Goal: Check status

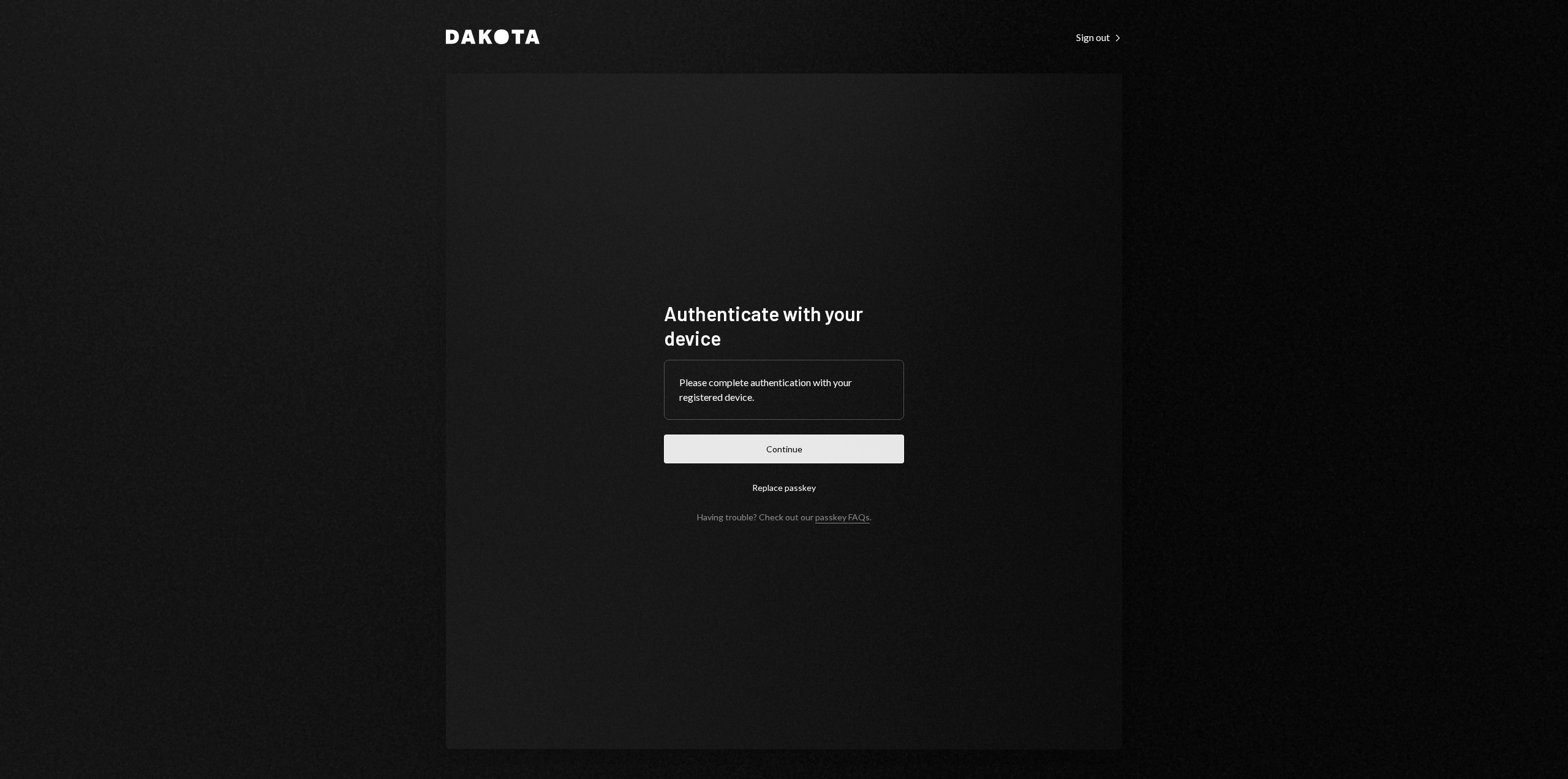
click at [744, 450] on button "Continue" at bounding box center [784, 448] width 240 height 28
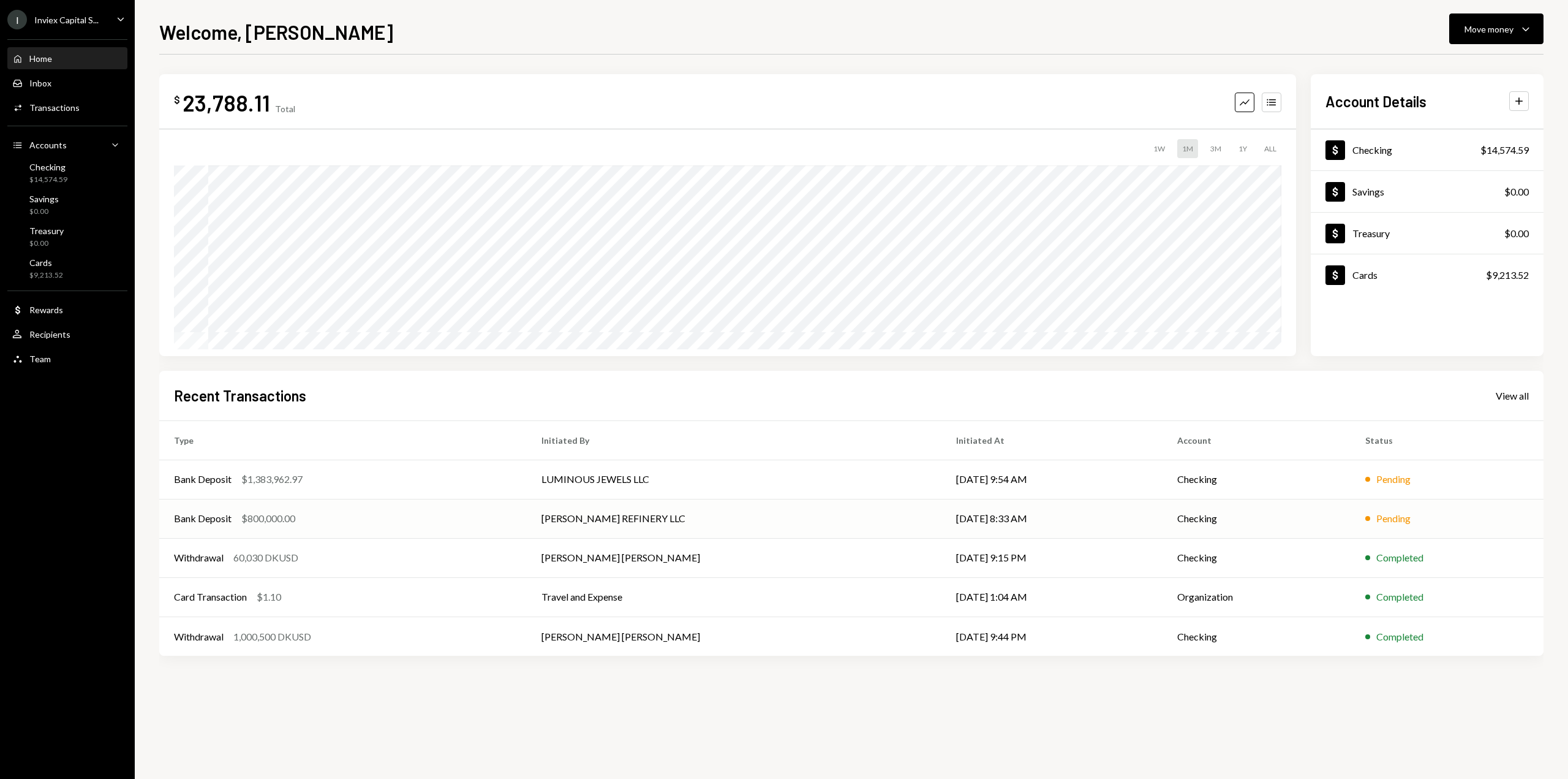
click at [1351, 521] on td "Pending" at bounding box center [1447, 518] width 193 height 39
